Goal: Information Seeking & Learning: Learn about a topic

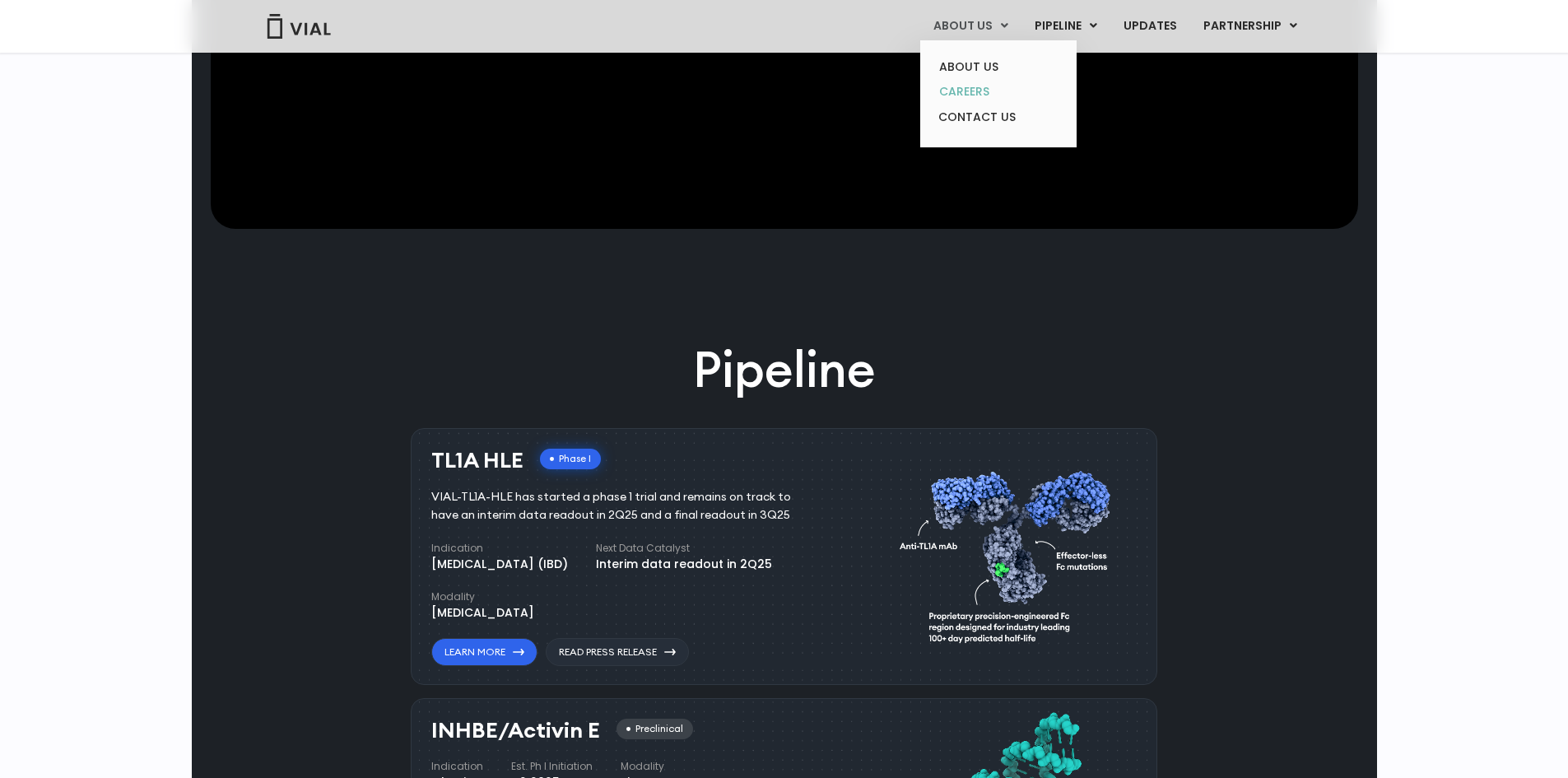
click at [971, 90] on link "CAREERS" at bounding box center [998, 91] width 144 height 25
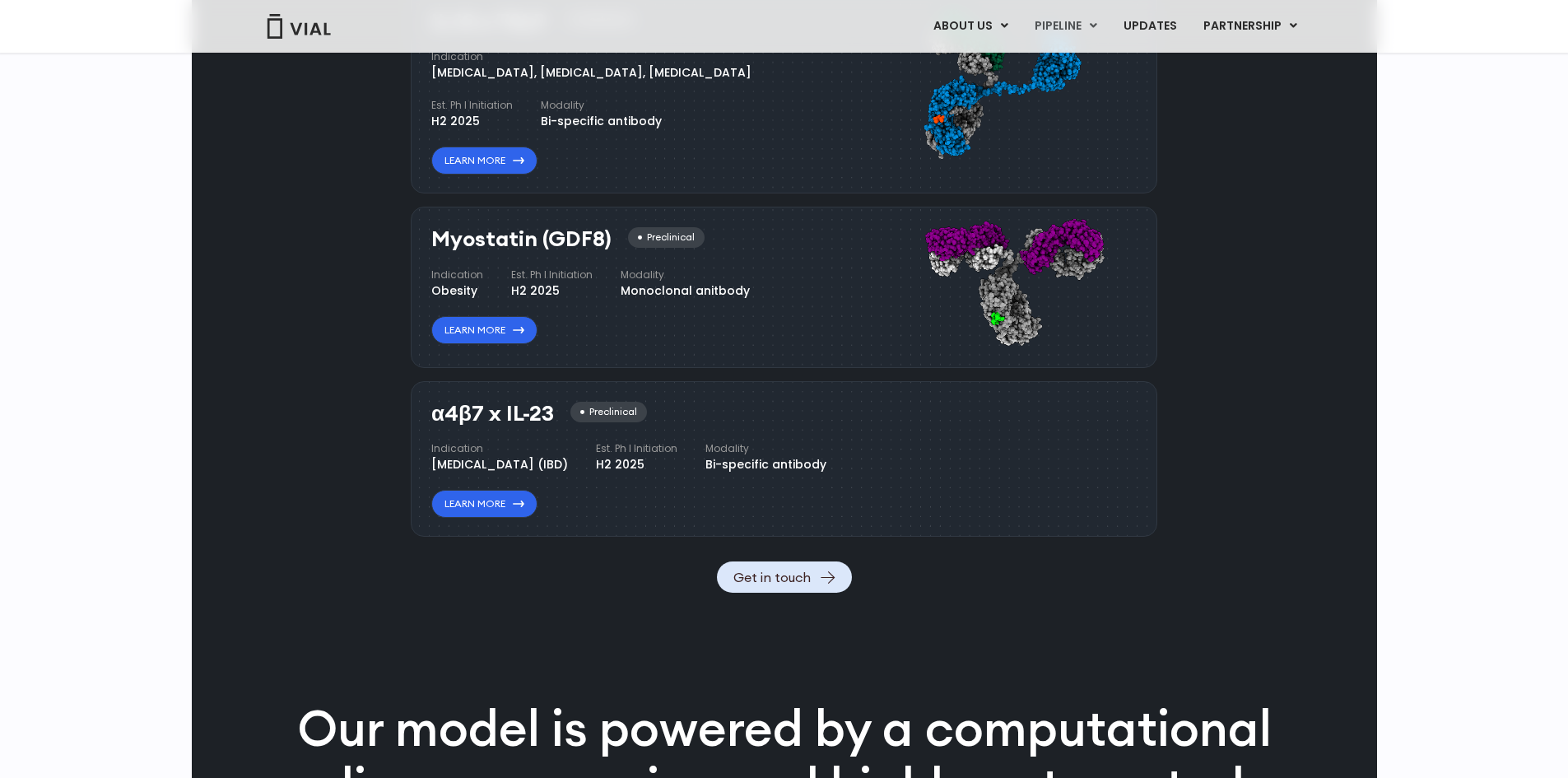
scroll to position [1563, 0]
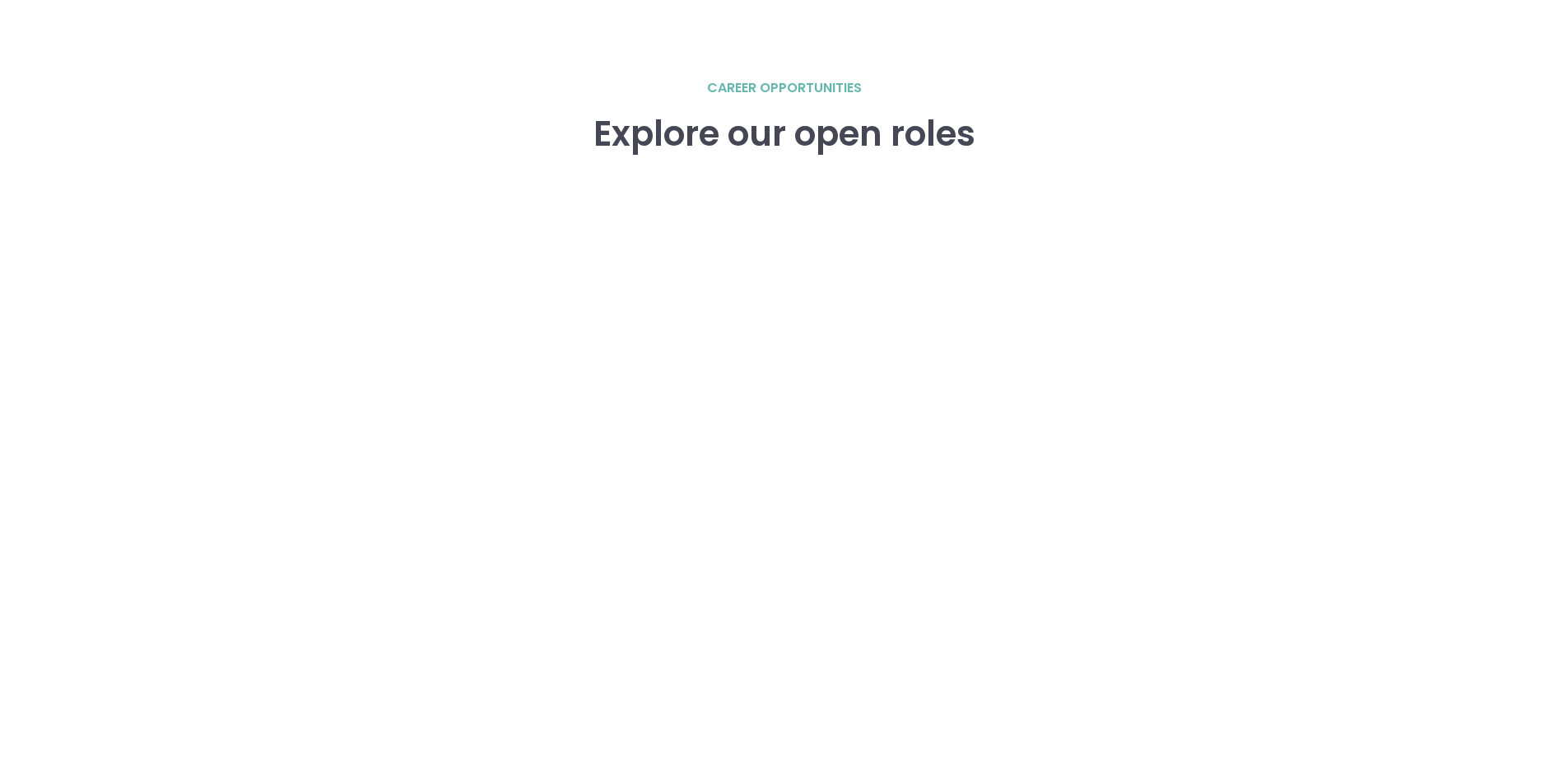
scroll to position [2304, 0]
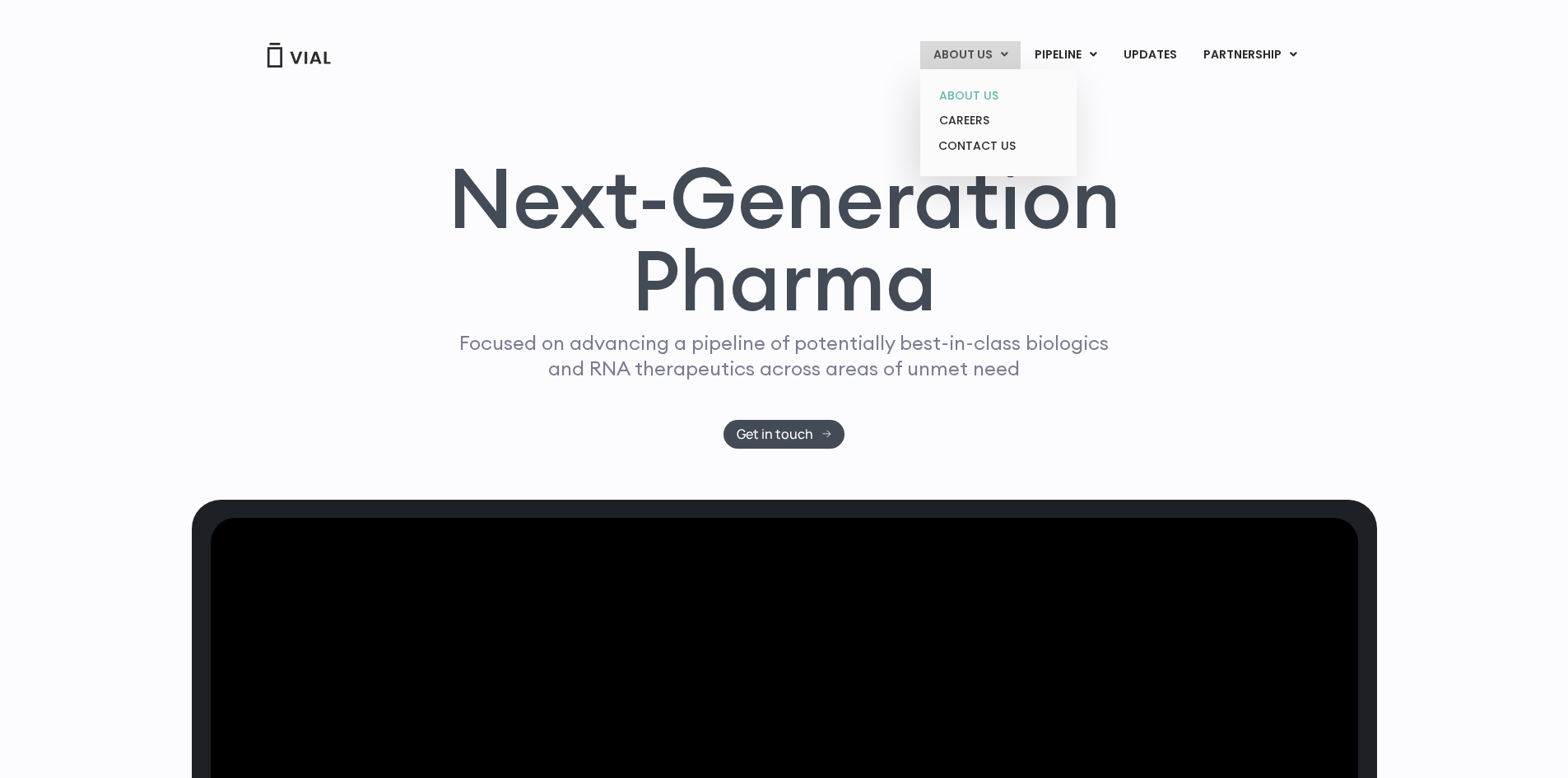
click at [985, 96] on link "ABOUT US" at bounding box center [998, 95] width 144 height 25
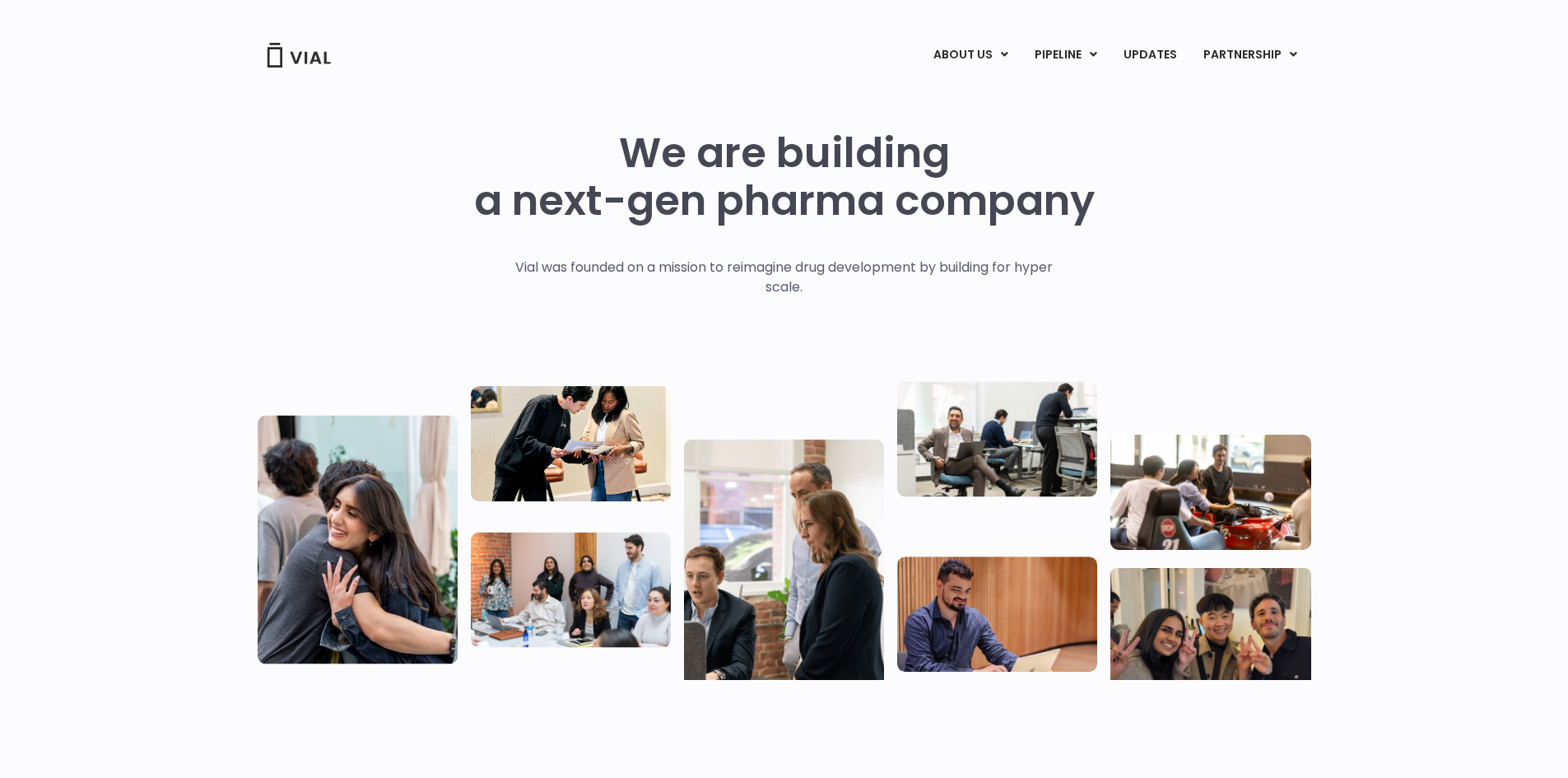
click at [829, 274] on p "Vial was founded on a mission to reimagine drug development by building for hyp…" at bounding box center [784, 277] width 573 height 39
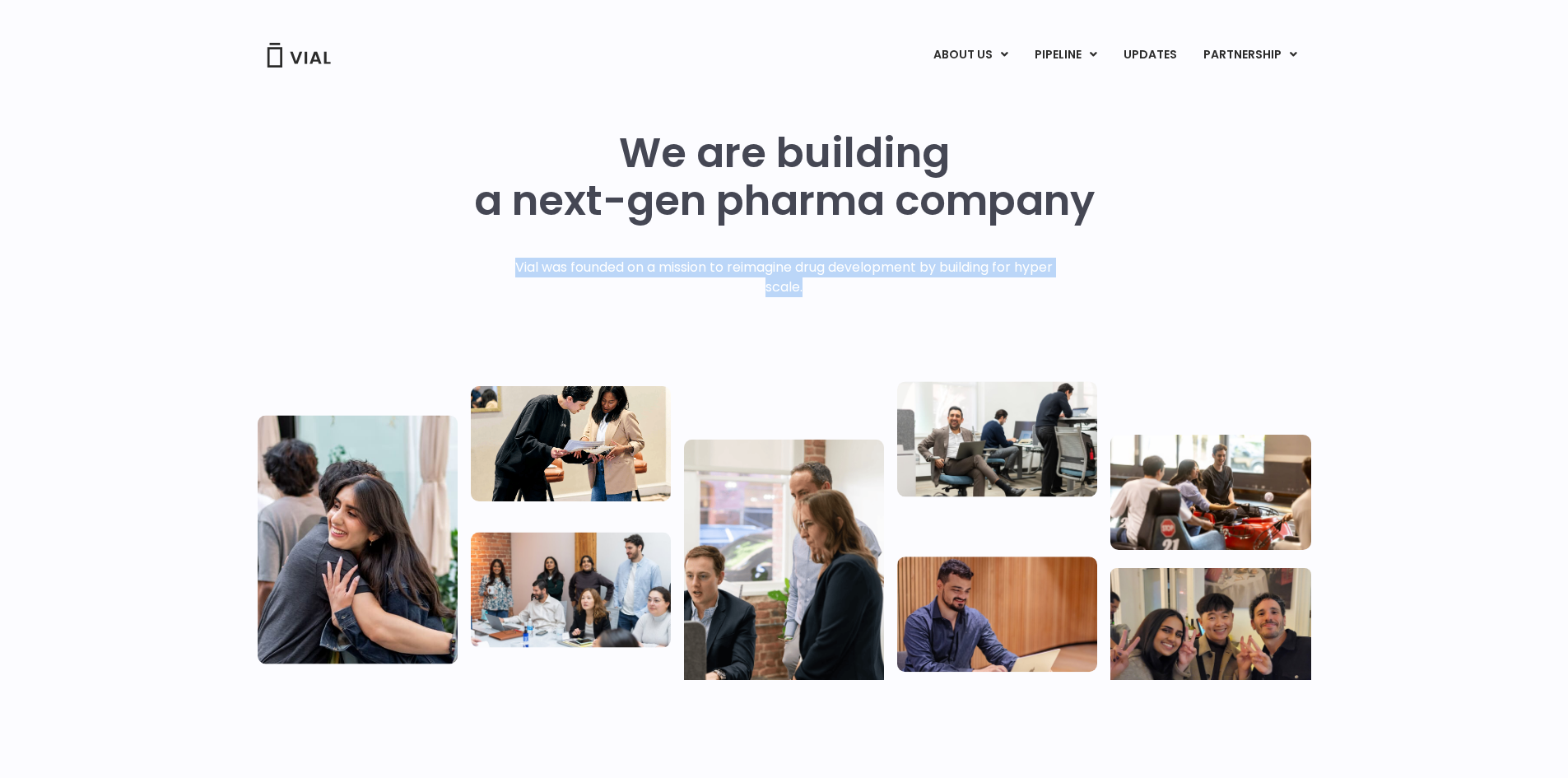
click at [829, 274] on p "Vial was founded on a mission to reimagine drug development by building for hyp…" at bounding box center [784, 277] width 573 height 39
click at [1142, 48] on link "UPDATES" at bounding box center [1150, 55] width 79 height 28
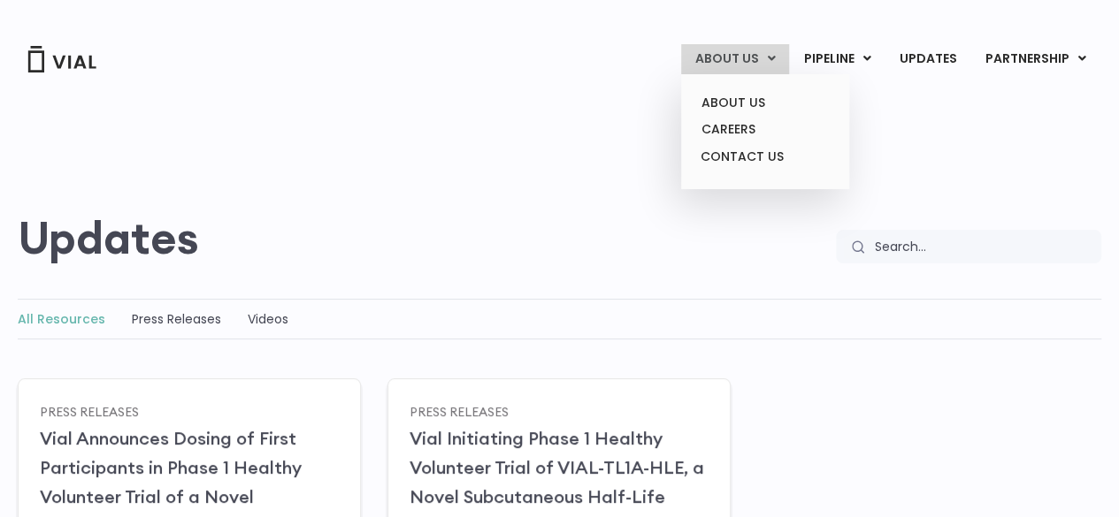
click at [727, 57] on link "ABOUT US" at bounding box center [735, 59] width 108 height 30
click at [736, 104] on link "ABOUT US" at bounding box center [764, 102] width 155 height 27
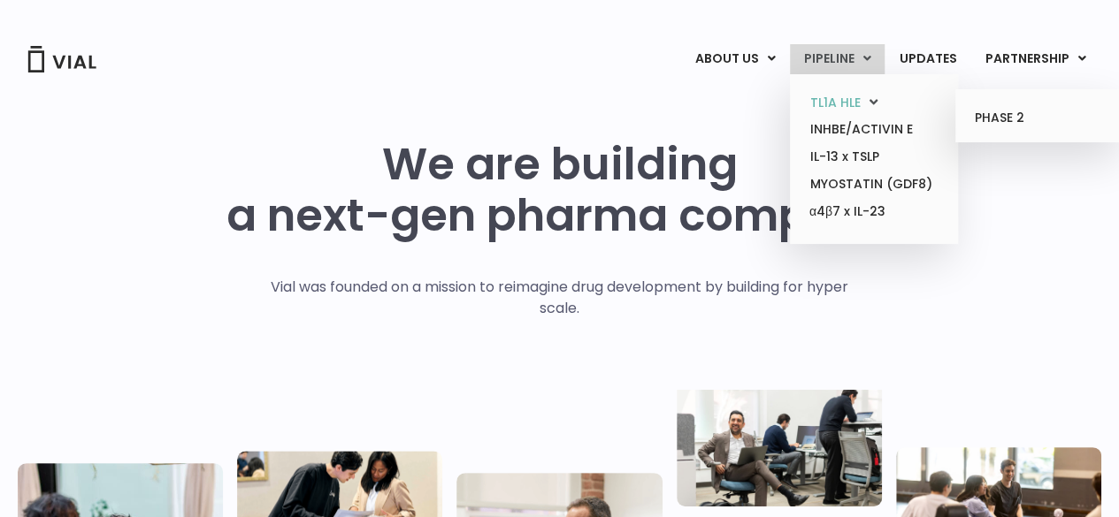
click at [842, 102] on link "TL1A HLE" at bounding box center [873, 102] width 155 height 27
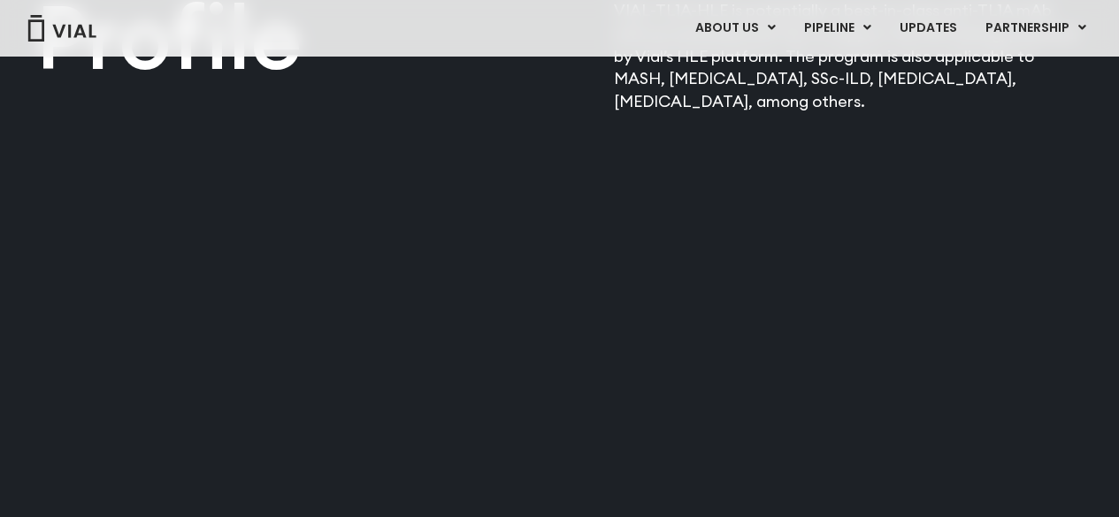
scroll to position [2136, 0]
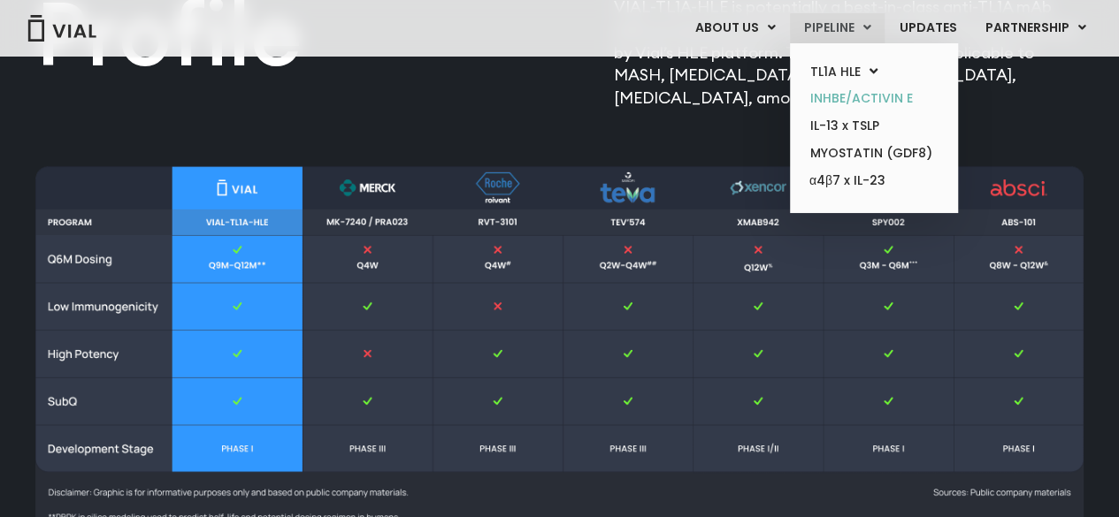
click at [839, 100] on link "INHBE/ACTIVIN E" at bounding box center [873, 98] width 155 height 27
